Goal: Complete application form

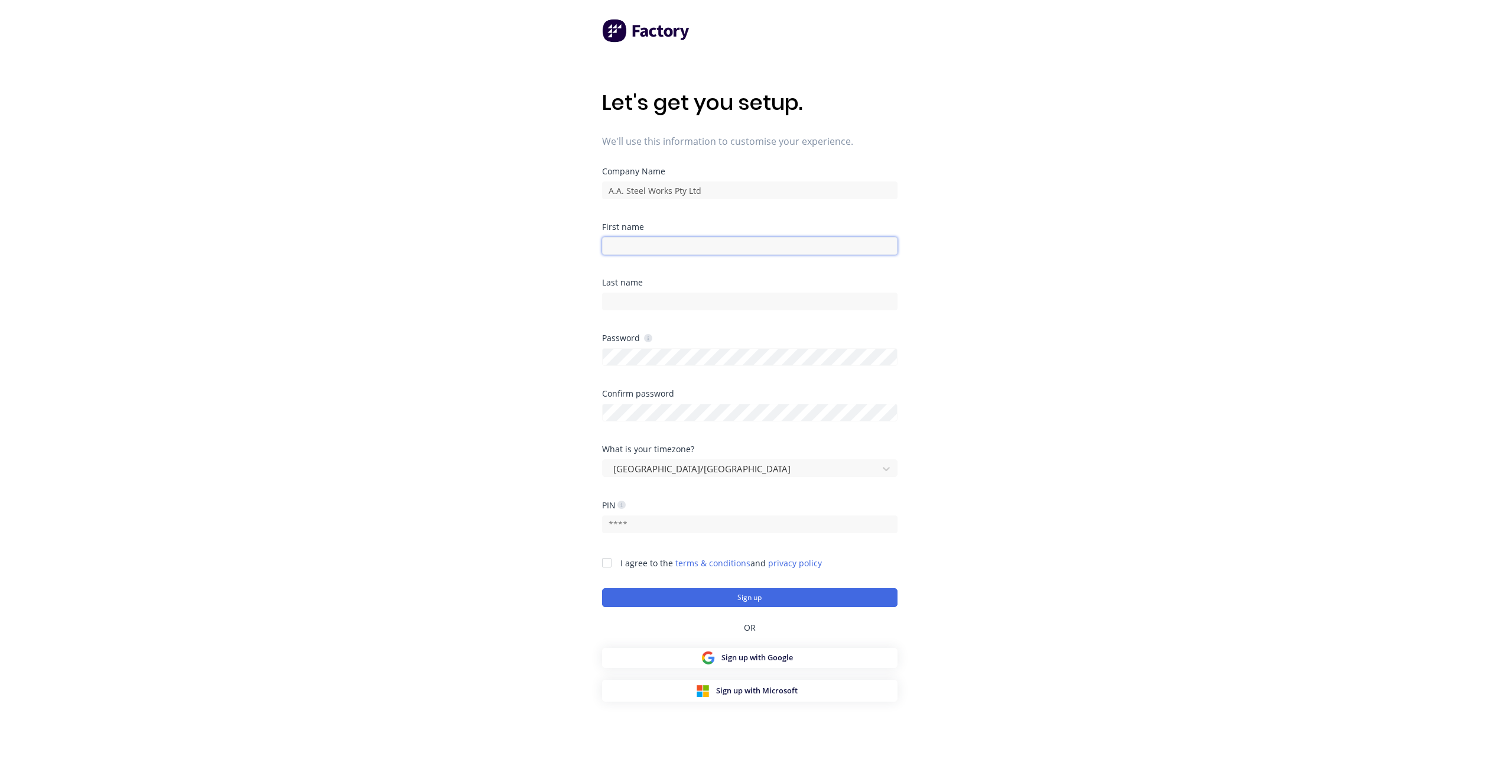
click at [671, 250] on input at bounding box center [749, 246] width 295 height 18
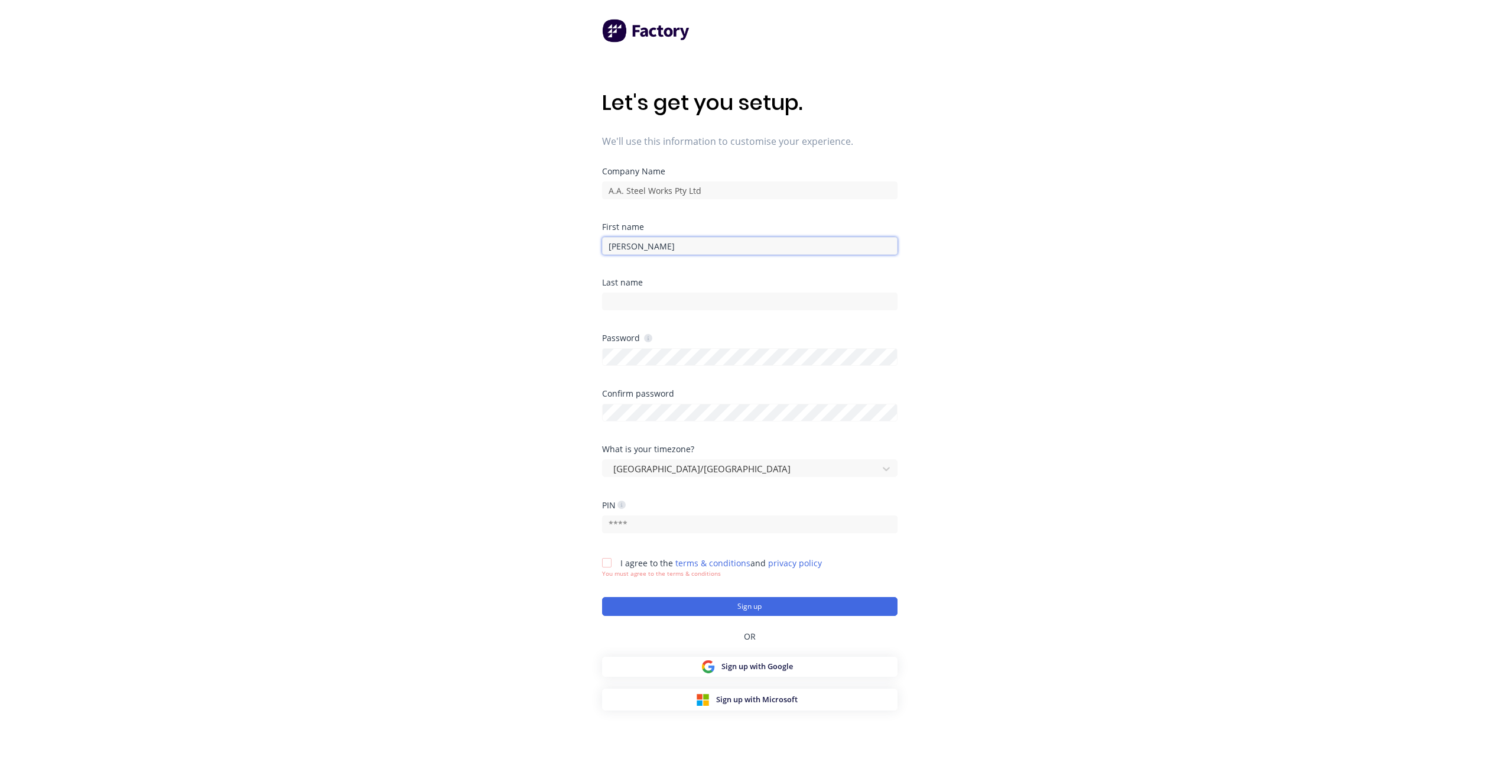
type input "[PERSON_NAME]"
type input "Sarandoglou"
click at [1225, 411] on div "Let's get you setup. We'll use this information to customise your experience. C…" at bounding box center [749, 403] width 1499 height 806
click at [750, 528] on input "text" at bounding box center [749, 524] width 295 height 18
type input "7591"
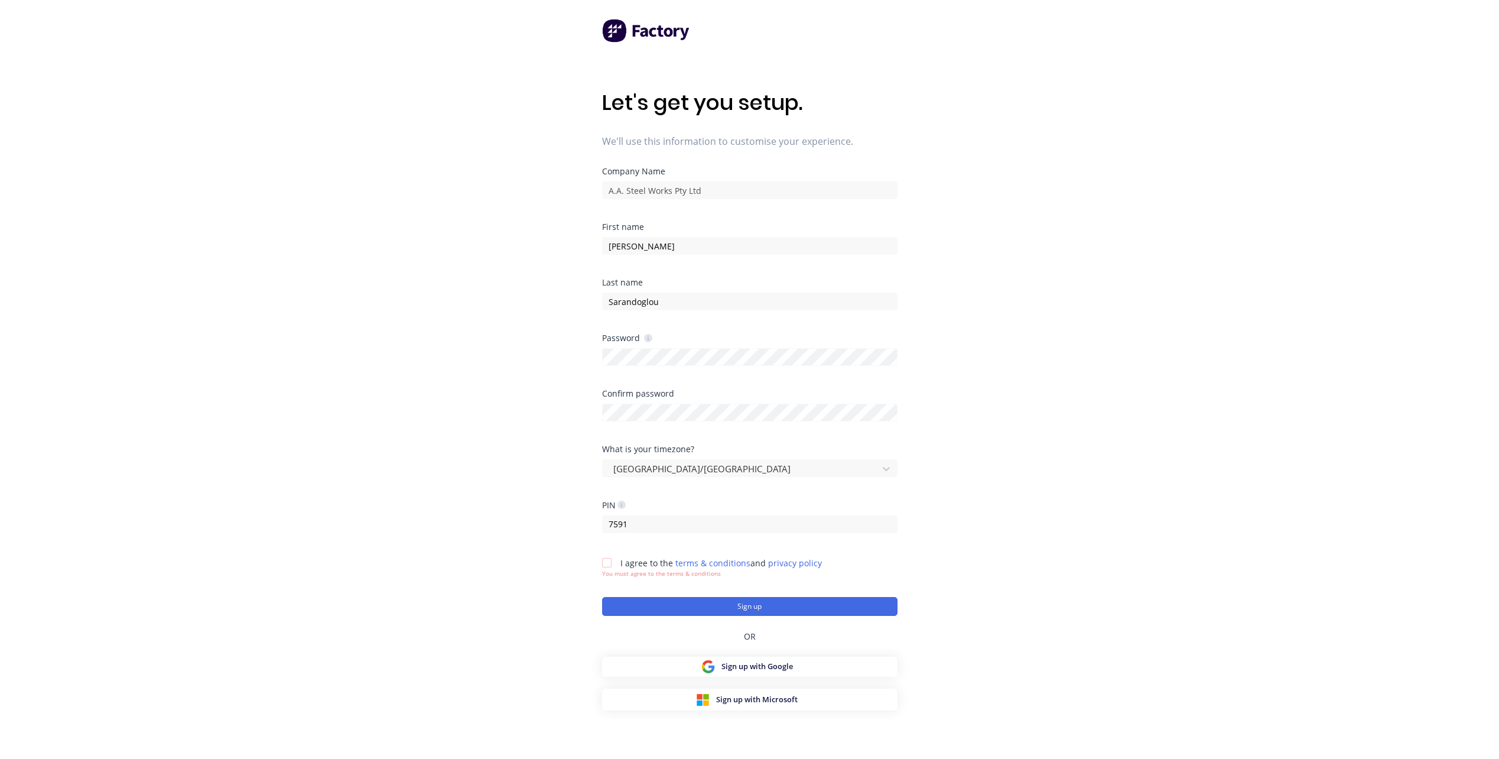
click at [608, 564] on div at bounding box center [607, 563] width 24 height 24
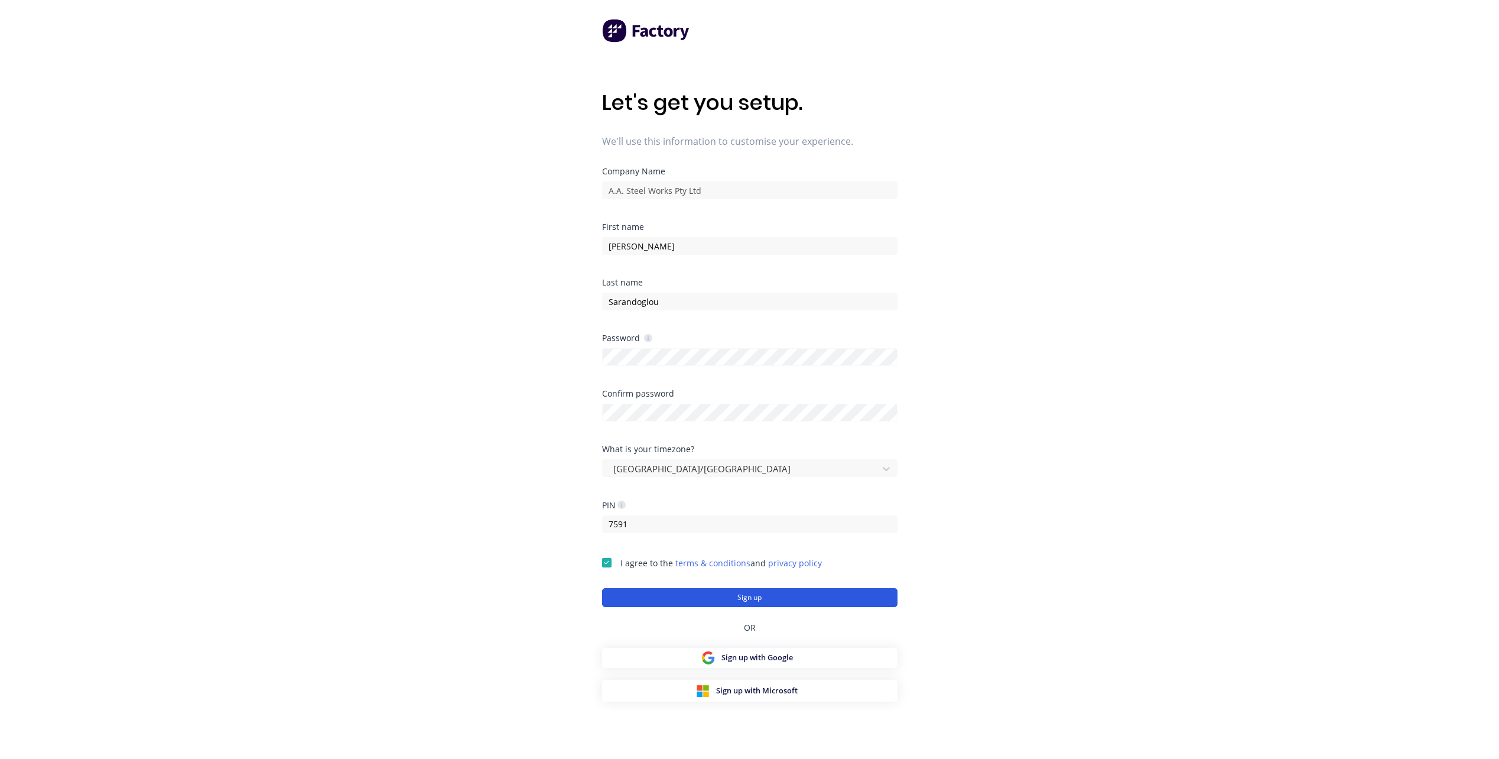
click at [718, 598] on button "Sign up" at bounding box center [749, 597] width 295 height 19
click at [173, 741] on div "{"email":["User already exists"],"statusCode":400}" at bounding box center [132, 736] width 195 height 12
click at [174, 741] on div "{"email":["User already exists"],"statusCode":400}" at bounding box center [132, 736] width 195 height 12
click at [652, 34] on img at bounding box center [646, 31] width 89 height 24
